Goal: Check status: Check status

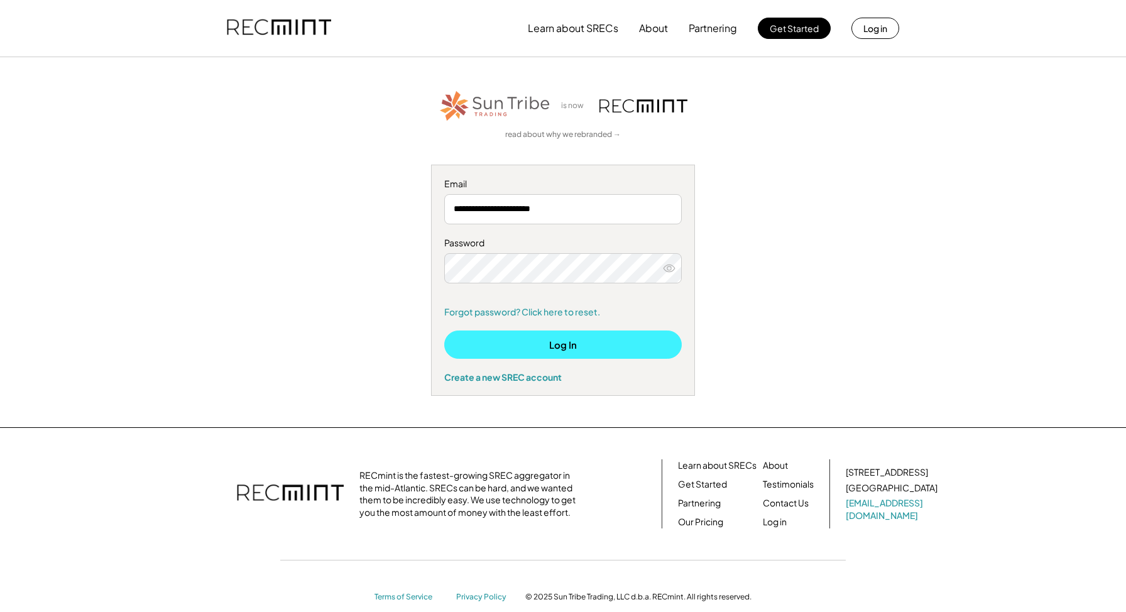
click at [517, 340] on button "Log In" at bounding box center [562, 344] width 237 height 28
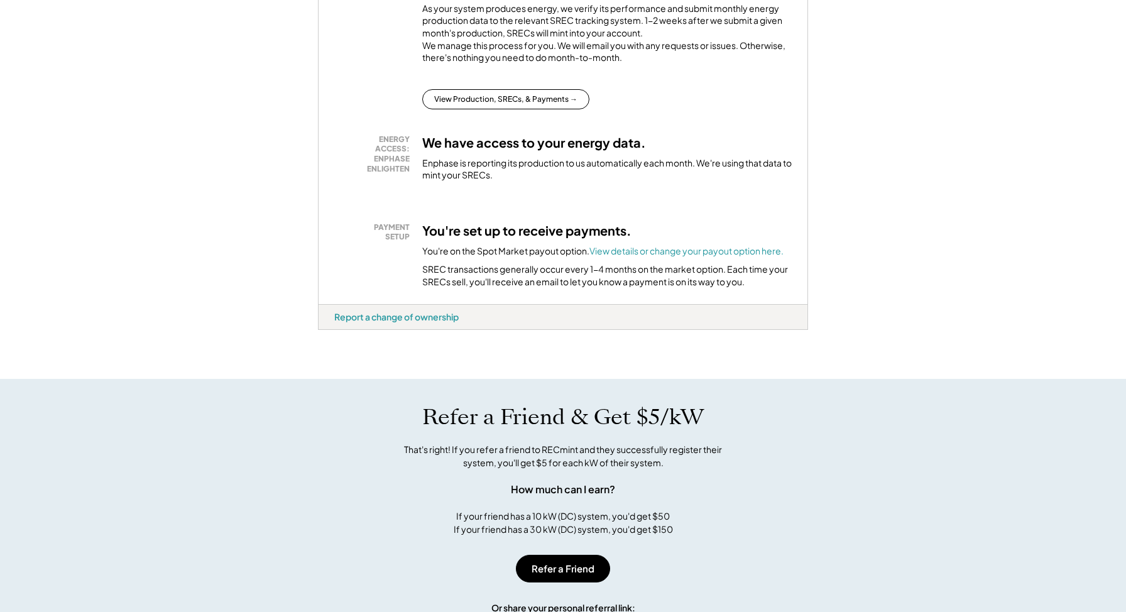
scroll to position [280, 0]
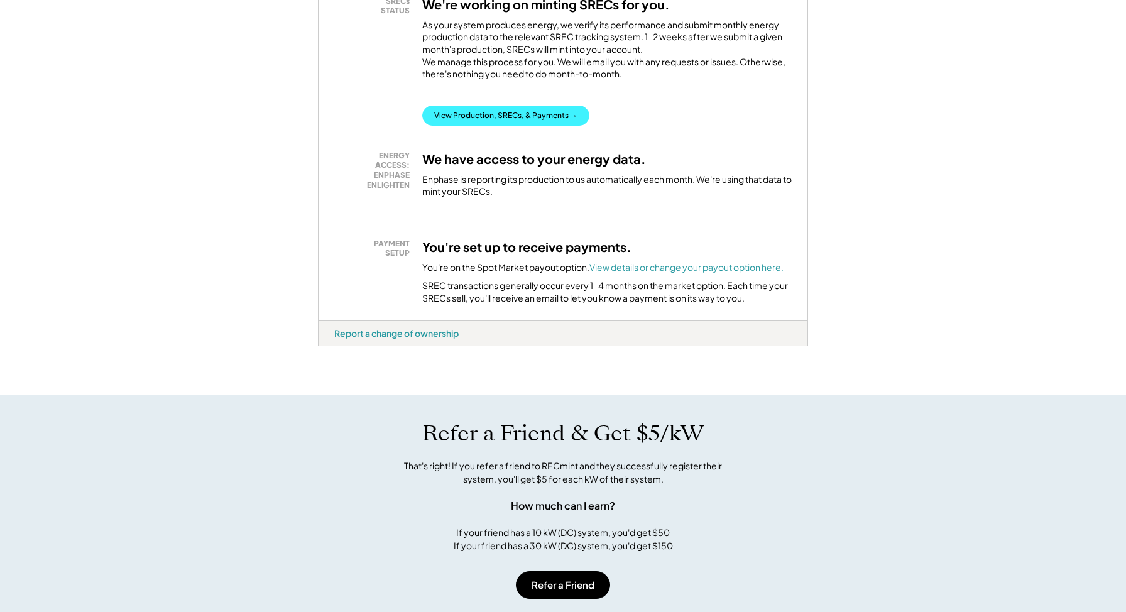
click at [517, 120] on button "View Production, SRECs, & Payments →" at bounding box center [505, 116] width 167 height 20
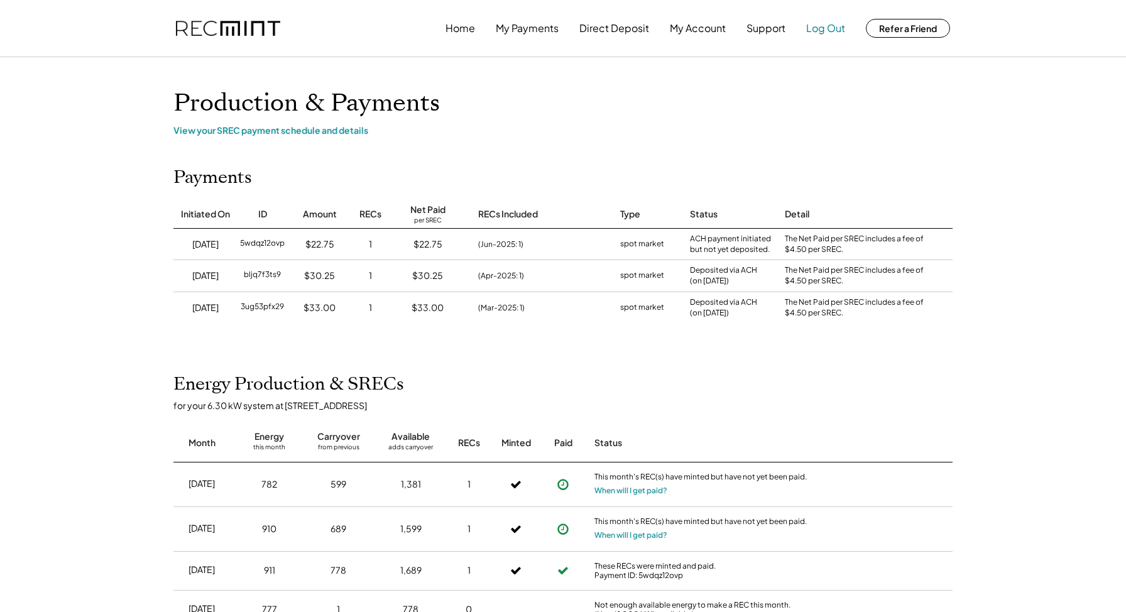
click at [823, 21] on button "Log Out" at bounding box center [825, 28] width 39 height 25
